Goal: Task Accomplishment & Management: Use online tool/utility

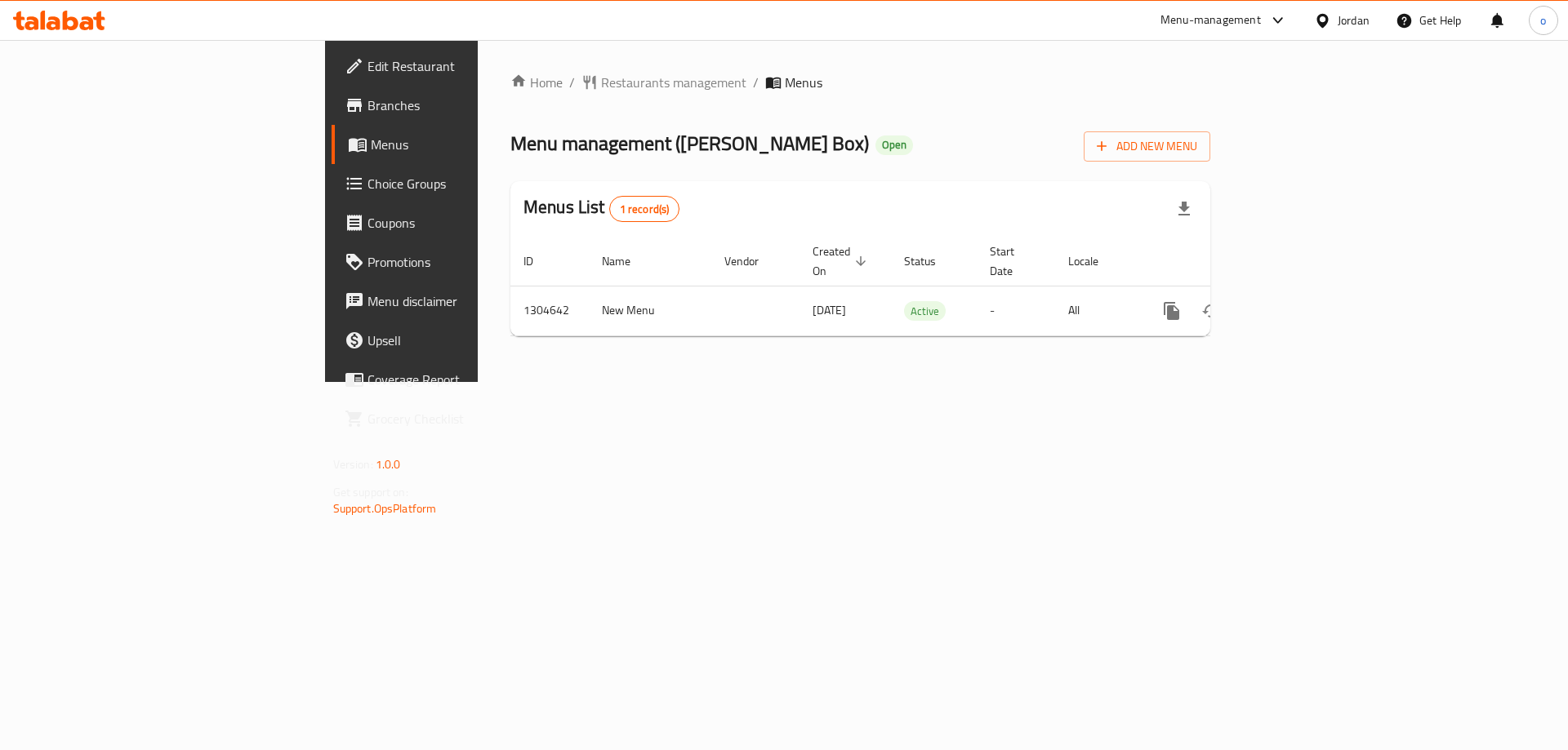
click at [367, 187] on span "Choice Groups" at bounding box center [470, 183] width 207 height 20
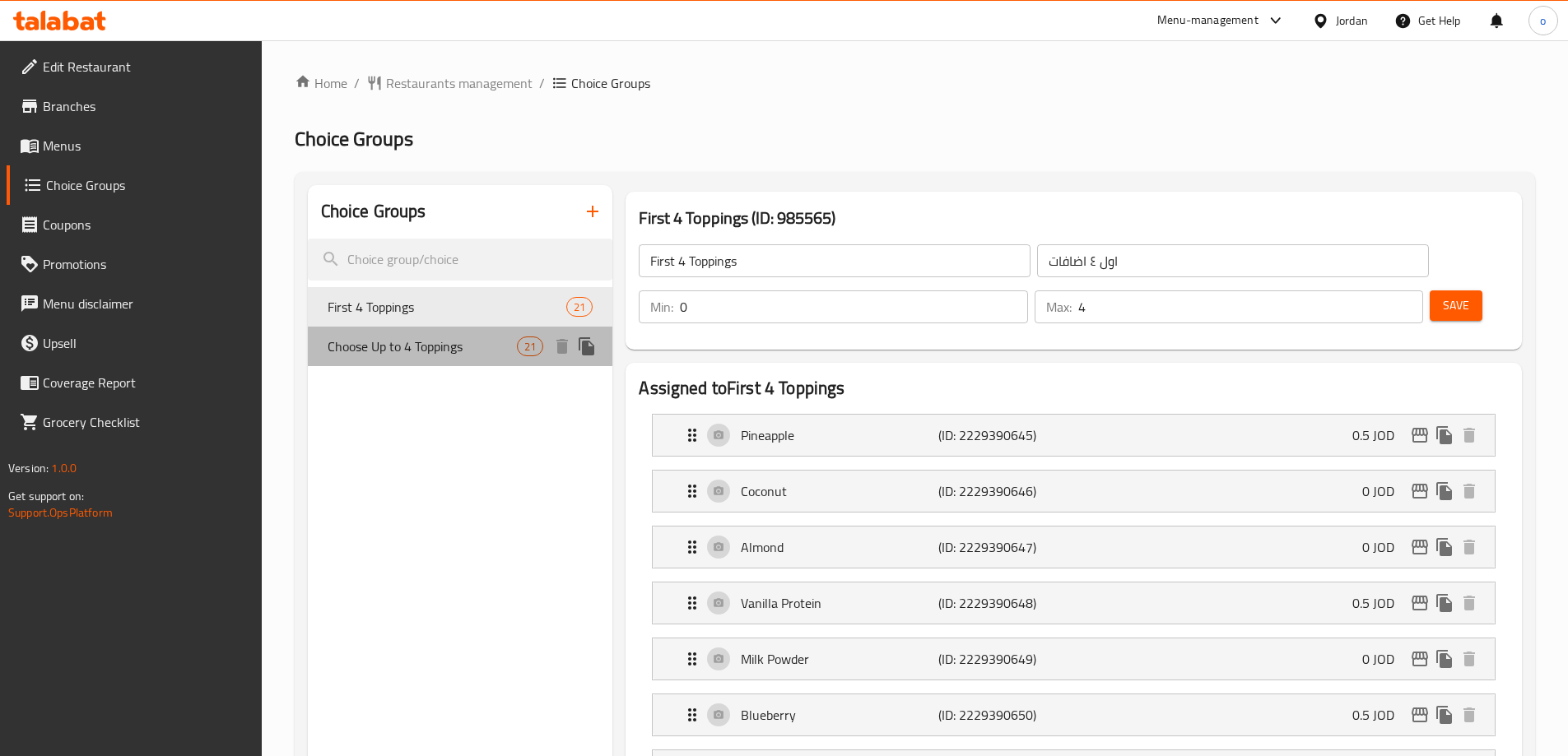
click at [405, 342] on span "Choose Up to 4 Toppings" at bounding box center [422, 346] width 190 height 20
type input "Choose Up to 4 Toppings"
type input "إضافات أُخرى"
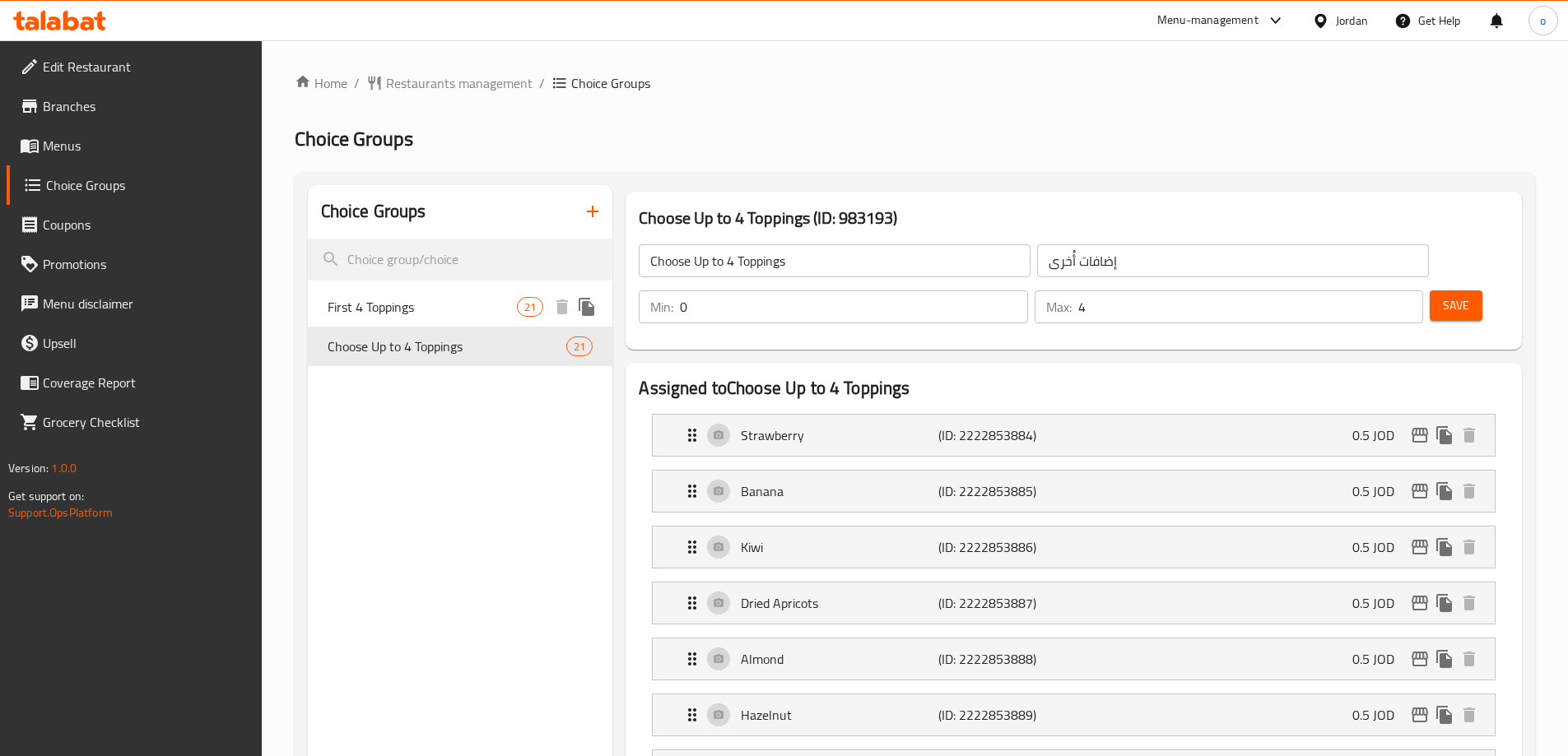
click at [419, 295] on div "First 4 Toppings 21" at bounding box center [461, 307] width 305 height 40
type input "First 4 Toppings"
type input "اول ٤ اضافات"
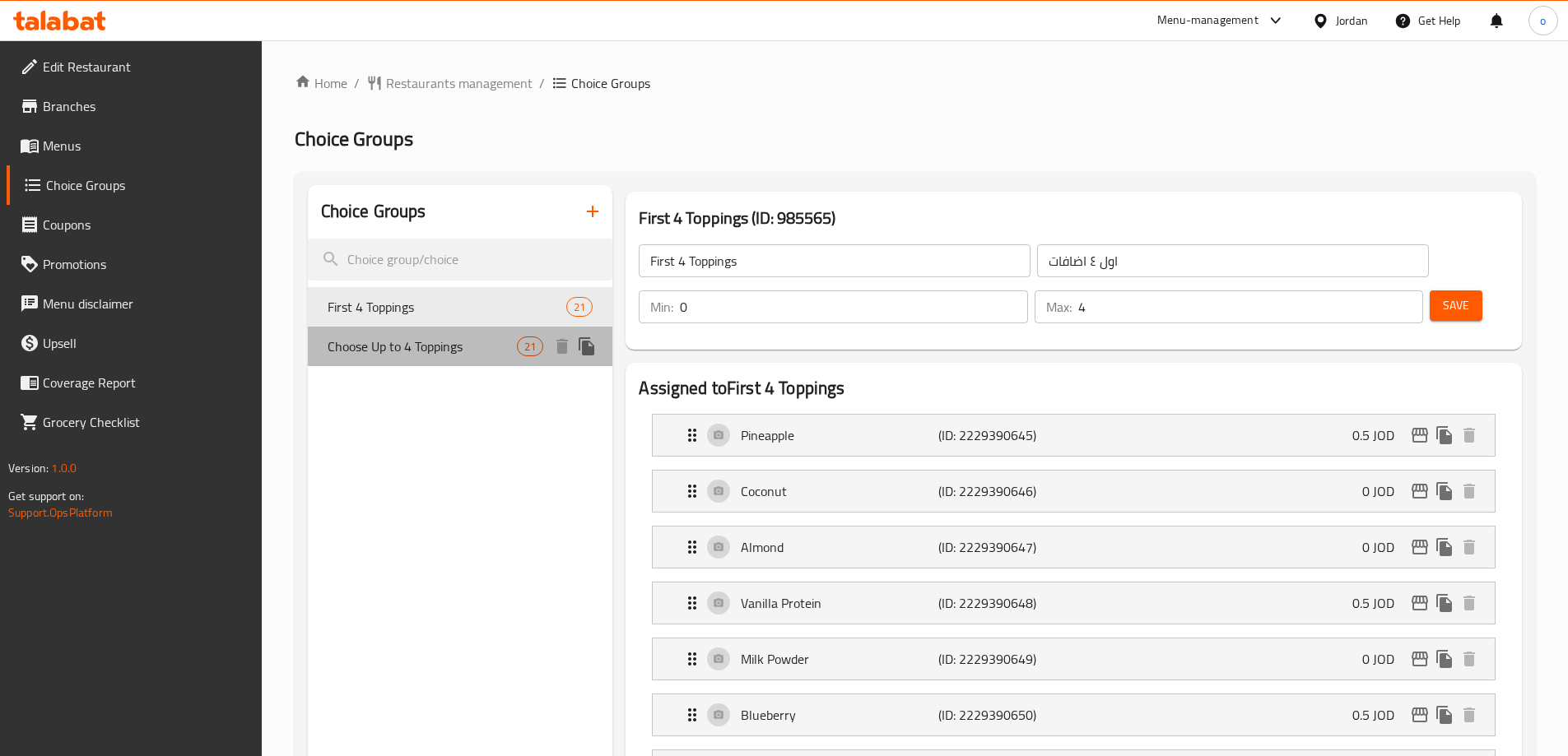
click at [443, 343] on span "Choose Up to 4 Toppings" at bounding box center [422, 346] width 190 height 20
type input "Choose Up to 4 Toppings"
type input "إضافات أُخرى"
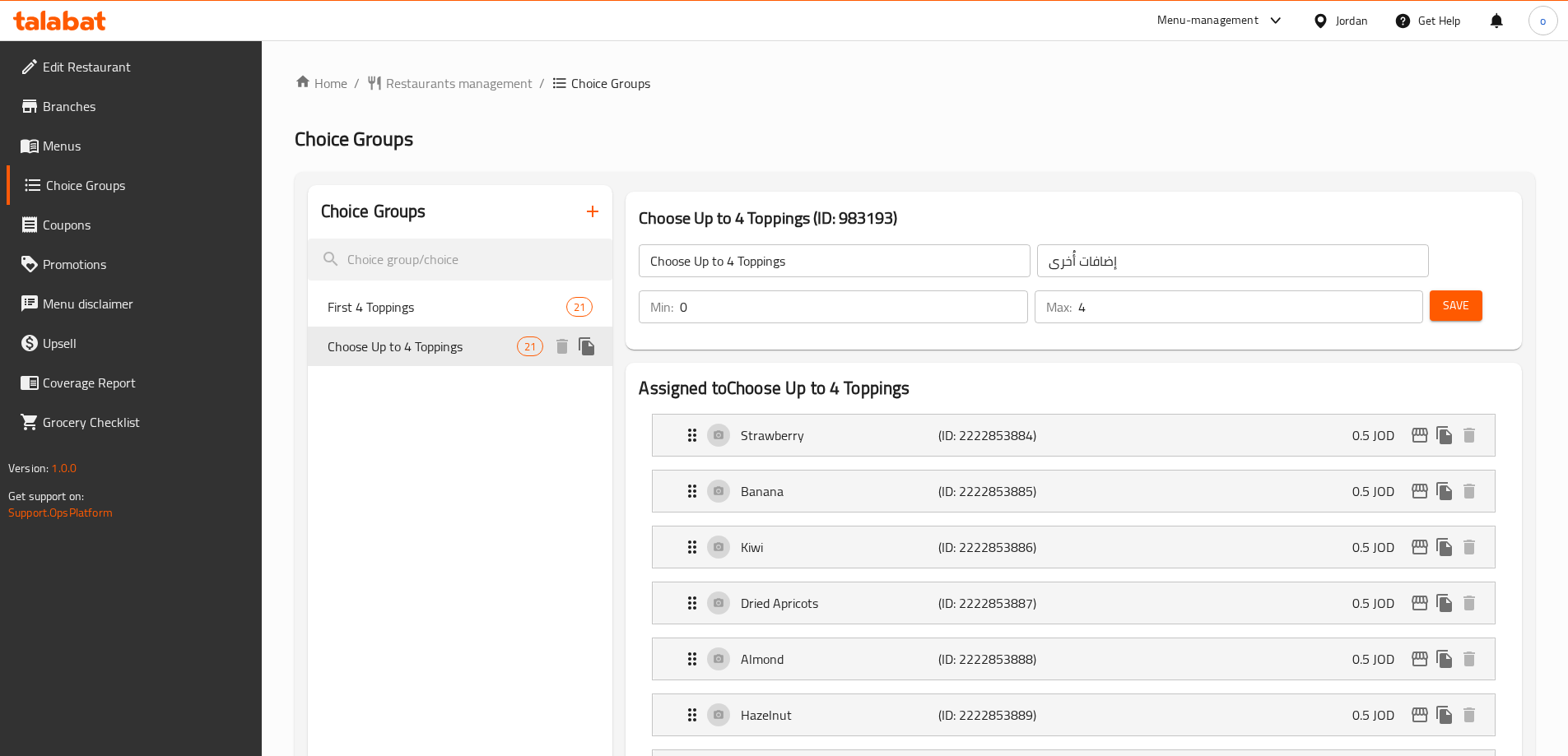
click at [416, 345] on span "Choose Up to 4 Toppings" at bounding box center [422, 346] width 190 height 20
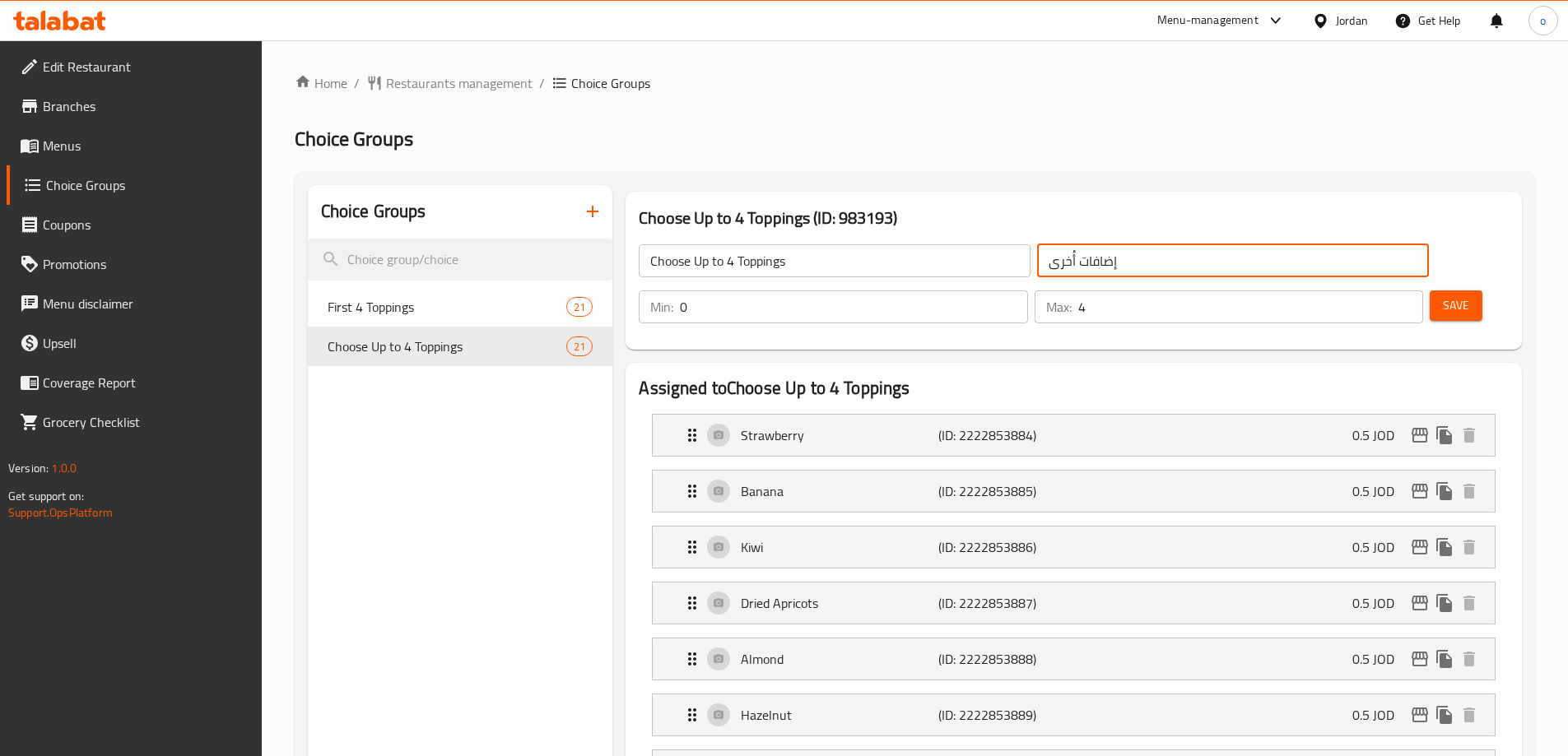
drag, startPoint x: 888, startPoint y: 254, endPoint x: 872, endPoint y: 255, distance: 16.0
click at [872, 255] on div "Choose Up to 4 Toppings ​ إضافات أُخرى ​" at bounding box center [1033, 261] width 810 height 52
